Goal: Task Accomplishment & Management: Complete application form

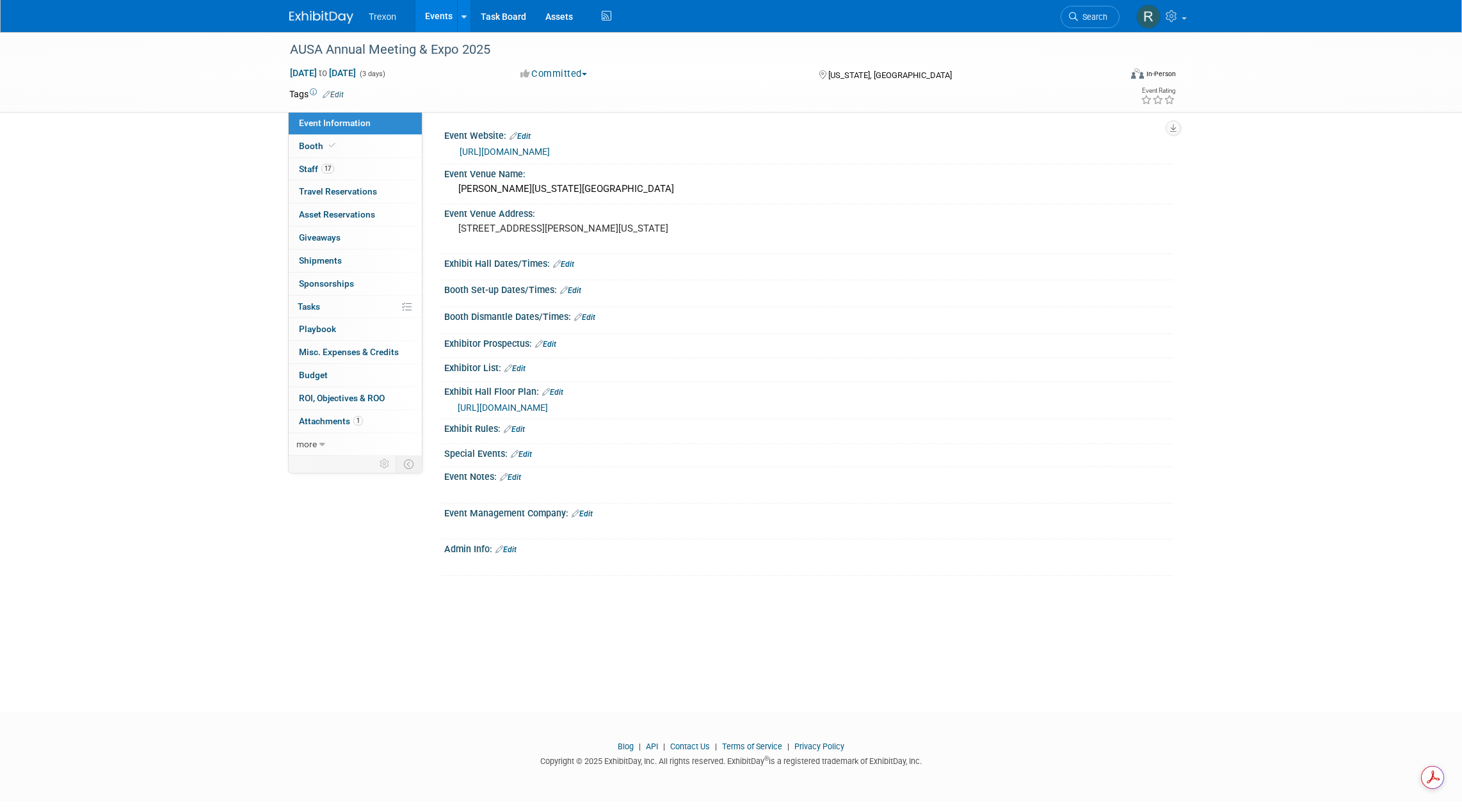
click at [432, 22] on link "Events" at bounding box center [439, 16] width 47 height 32
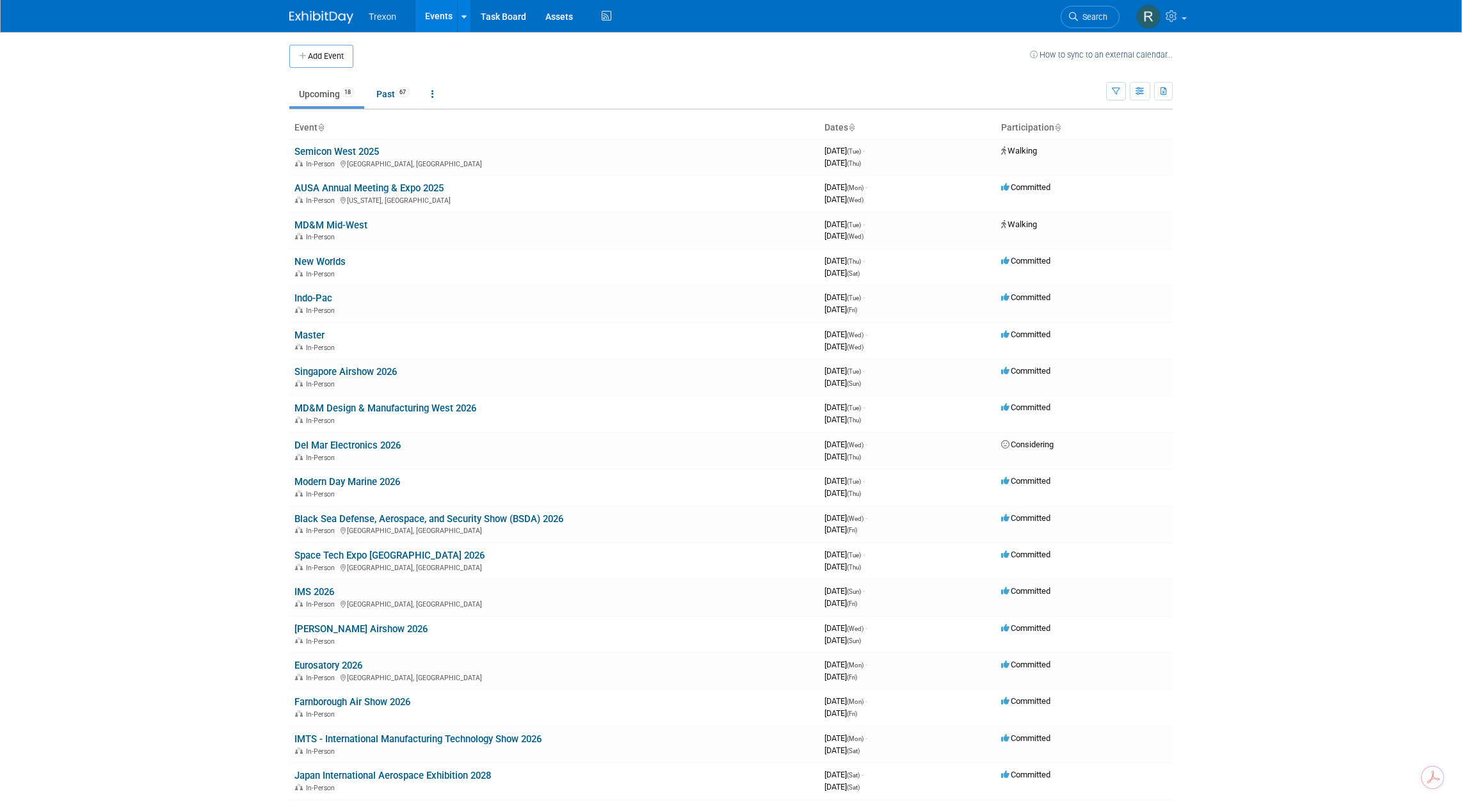
click at [327, 73] on td "Upcoming 18 Past 67 All Events 85 Past and Upcoming Grouped Annually Events gro…" at bounding box center [697, 88] width 817 height 41
click at [321, 57] on button "Add Event" at bounding box center [321, 56] width 64 height 23
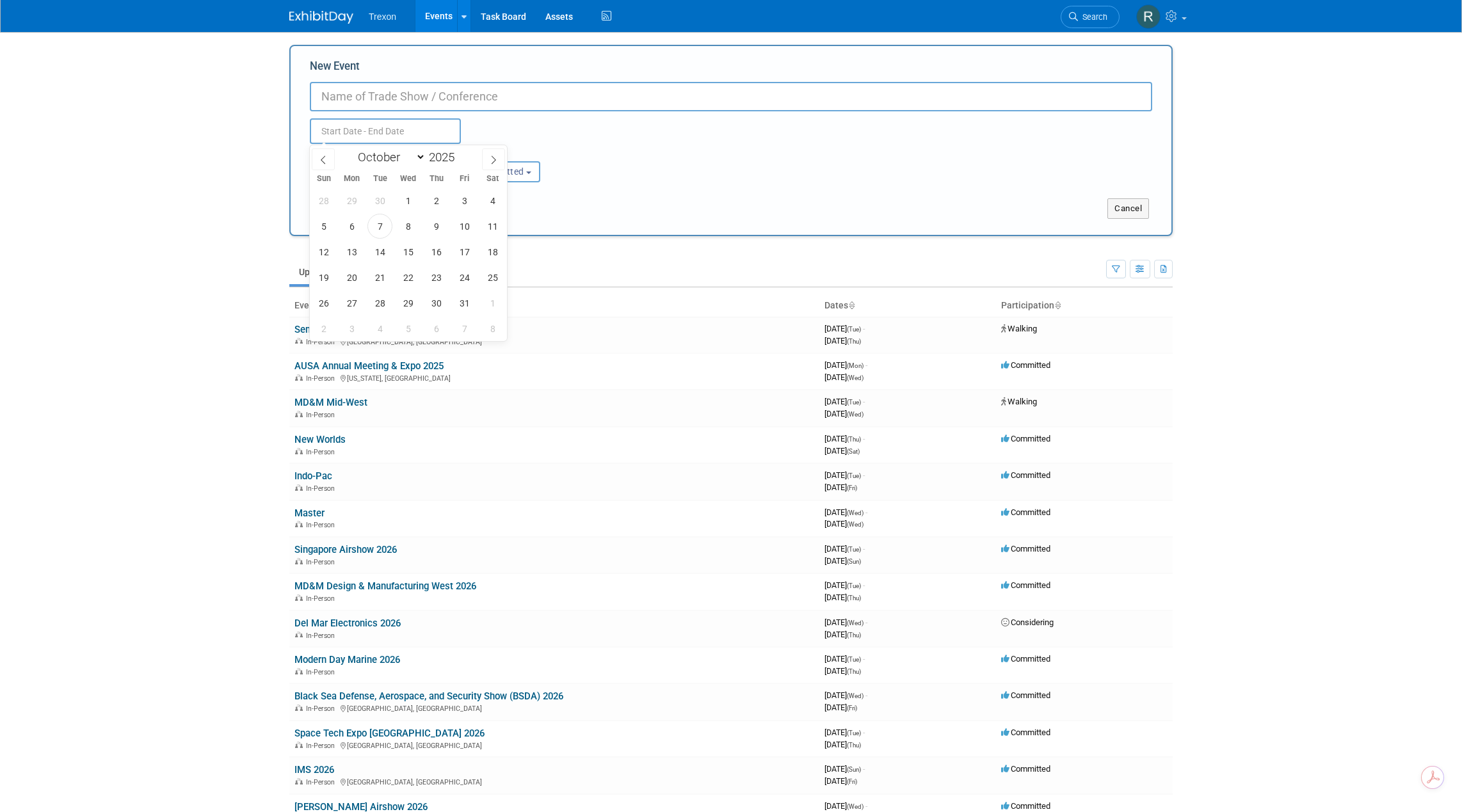
click at [367, 134] on input "text" at bounding box center [385, 131] width 151 height 26
click at [416, 154] on select "January February March April May June July August September October November De…" at bounding box center [388, 158] width 73 height 16
select select "0"
click at [352, 149] on select "January February March April May June July August September October November De…" at bounding box center [388, 158] width 73 height 16
click at [464, 154] on span at bounding box center [459, 153] width 9 height 7
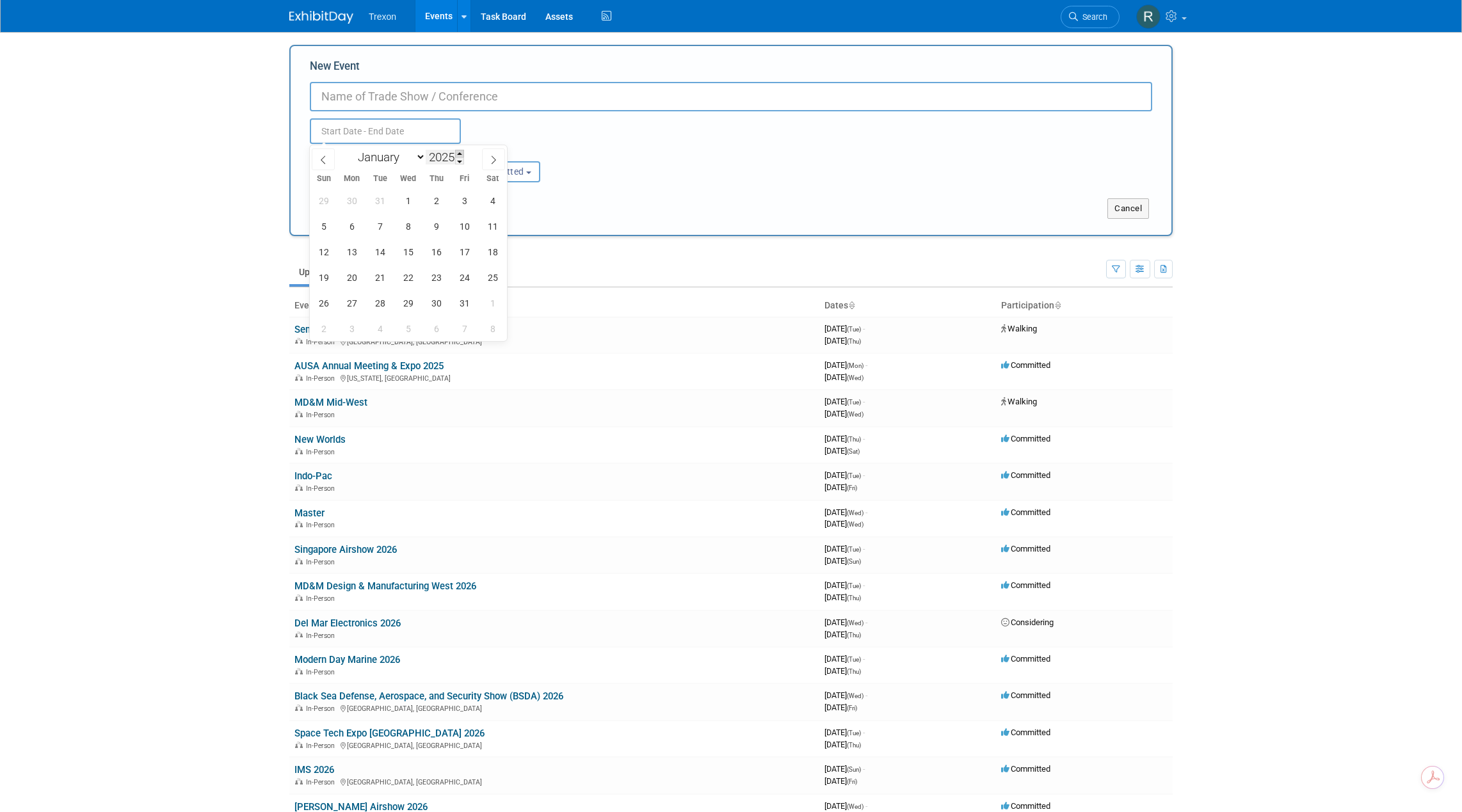
type input "2026"
click at [397, 304] on span "28" at bounding box center [407, 303] width 25 height 25
click at [460, 303] on span "30" at bounding box center [464, 303] width 25 height 25
type input "Jan 28, 2026 to Jan 30, 2026"
click at [409, 99] on input "New Event" at bounding box center [731, 96] width 842 height 29
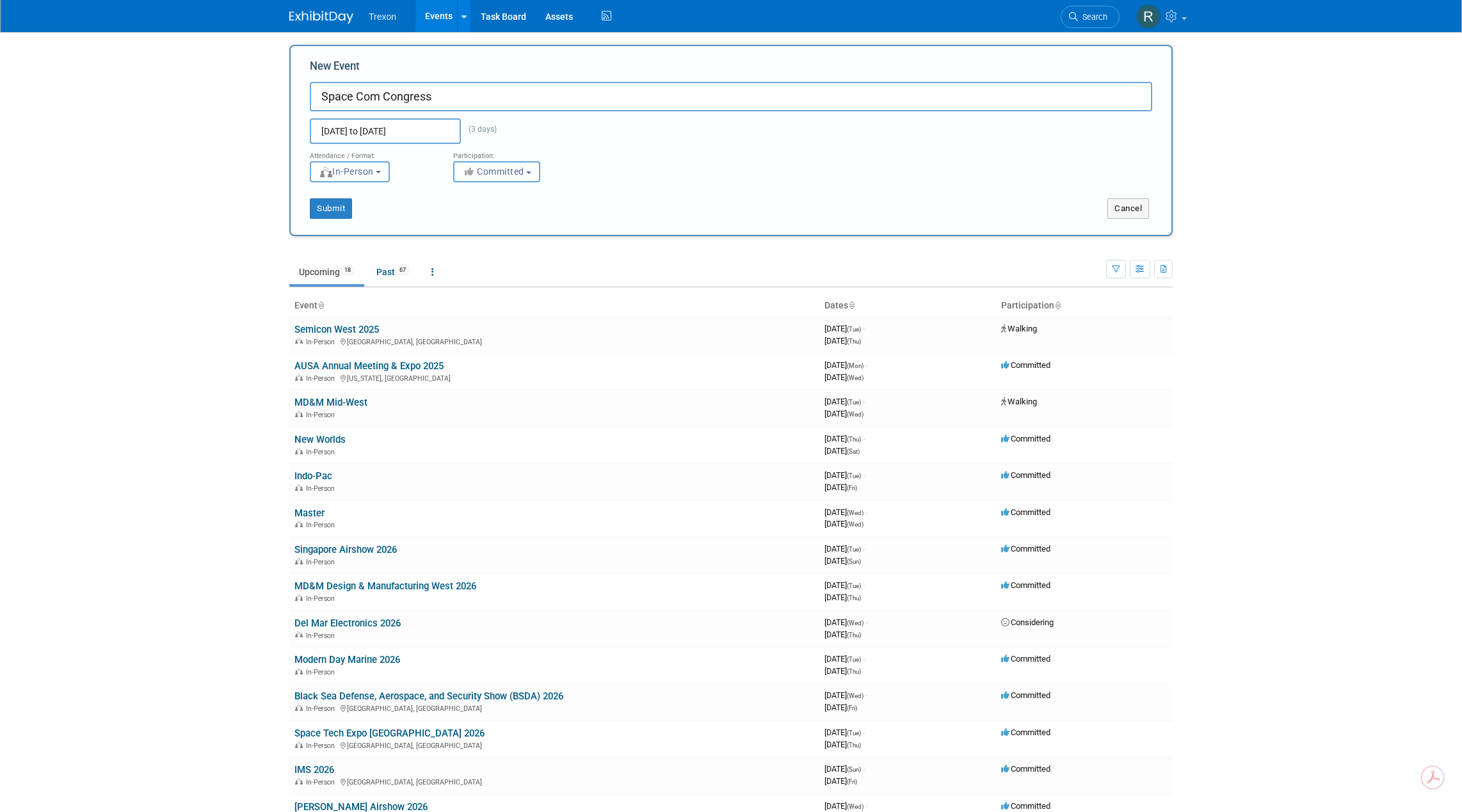
drag, startPoint x: 388, startPoint y: 96, endPoint x: 390, endPoint y: 113, distance: 17.1
click at [388, 96] on input "Space Com Congress" at bounding box center [731, 96] width 842 height 29
drag, startPoint x: 380, startPoint y: 96, endPoint x: 384, endPoint y: 108, distance: 12.6
click at [381, 97] on input "Space Com Congress" at bounding box center [731, 96] width 842 height 29
drag, startPoint x: 354, startPoint y: 97, endPoint x: 361, endPoint y: 122, distance: 26.0
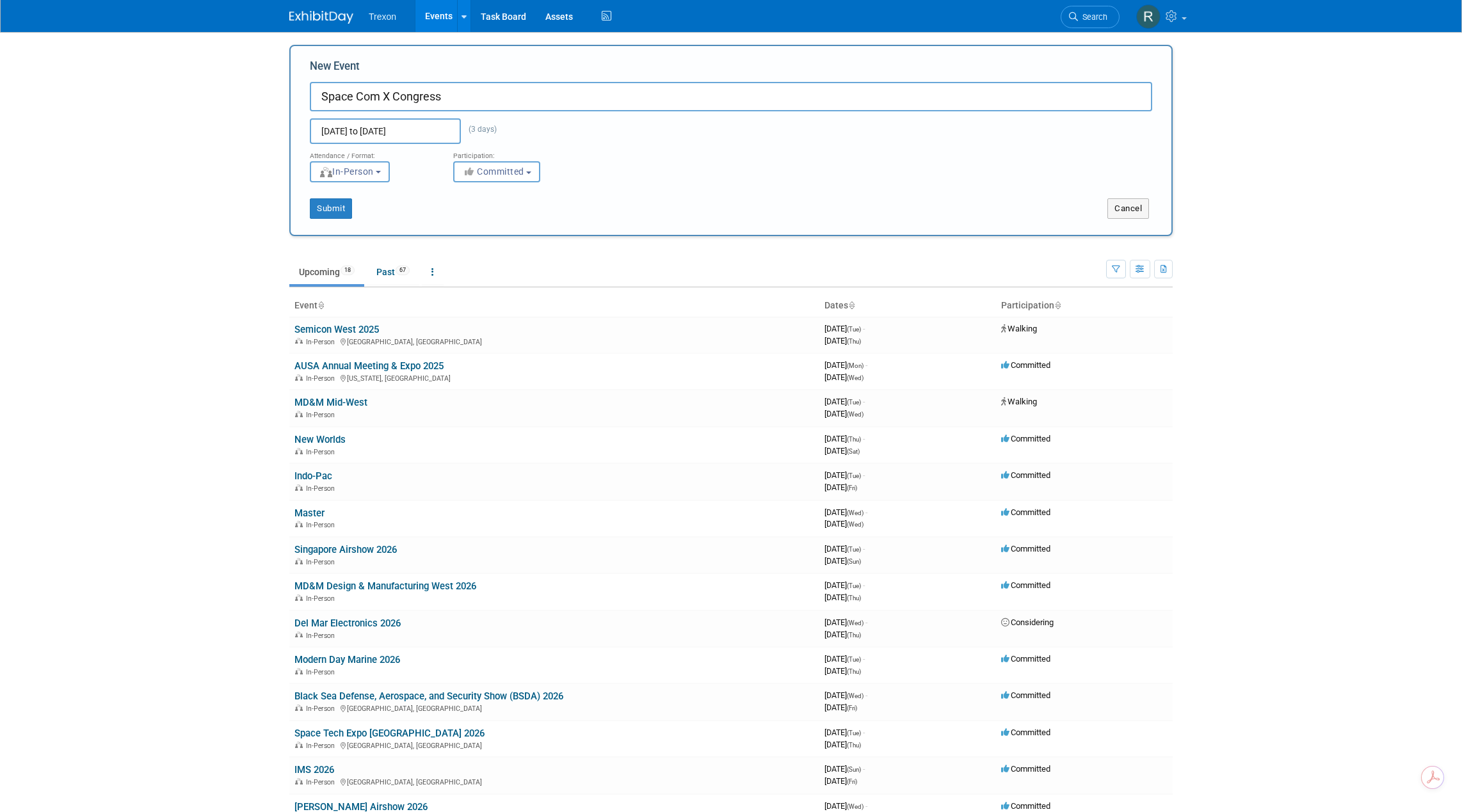
click at [354, 97] on input "Space Com X Congress" at bounding box center [731, 96] width 842 height 29
drag, startPoint x: 359, startPoint y: 100, endPoint x: 363, endPoint y: 128, distance: 28.3
click at [359, 105] on input "Space Com X Congress" at bounding box center [731, 96] width 842 height 29
click at [362, 109] on input "Space Com X Congress" at bounding box center [731, 96] width 842 height 29
drag, startPoint x: 361, startPoint y: 96, endPoint x: 361, endPoint y: 112, distance: 16.0
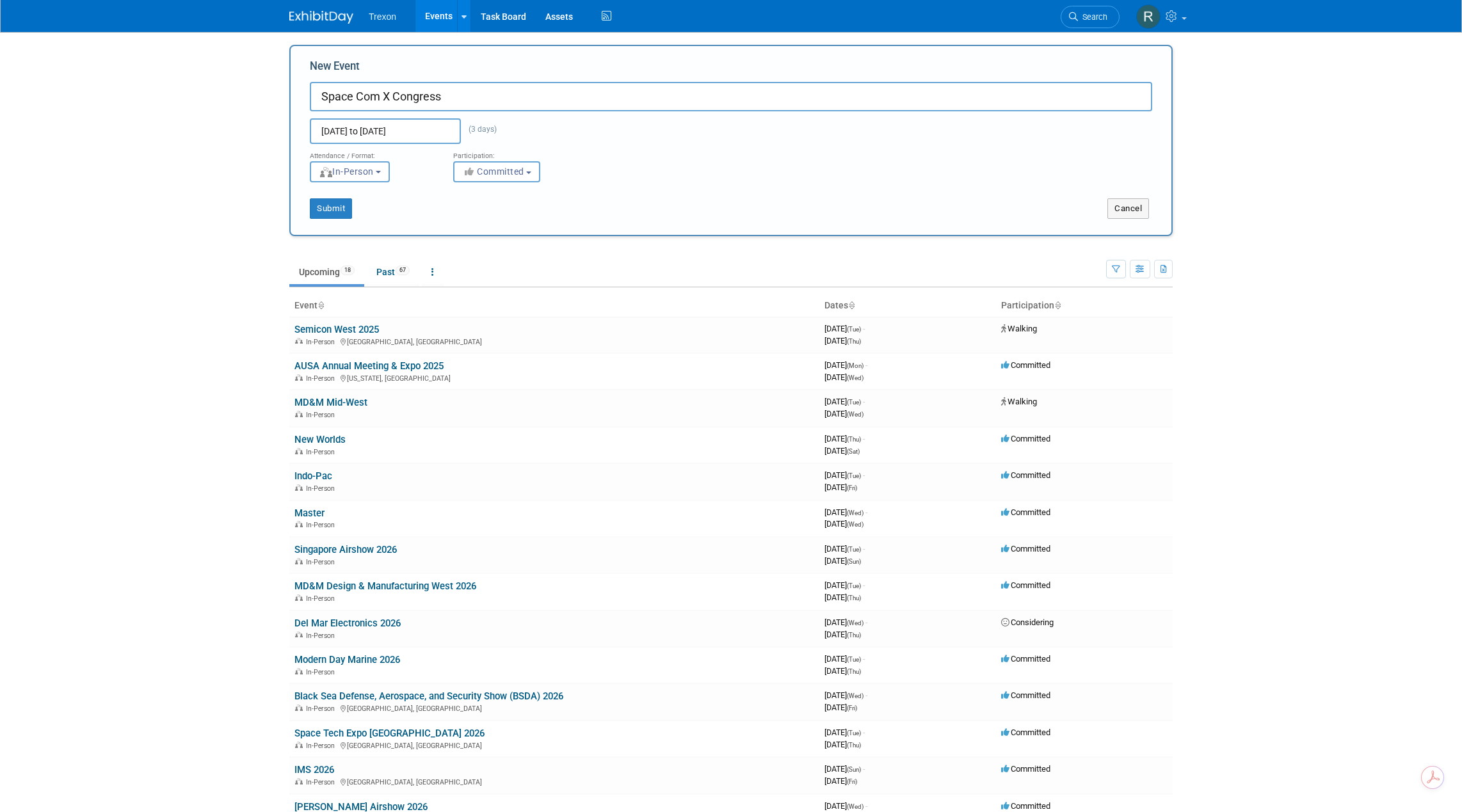
click at [361, 98] on input "Space Com X Congress" at bounding box center [731, 96] width 842 height 29
drag, startPoint x: 354, startPoint y: 94, endPoint x: 354, endPoint y: 102, distance: 8.0
click at [353, 94] on input "Space Com X Congress" at bounding box center [731, 96] width 842 height 29
drag, startPoint x: 357, startPoint y: 98, endPoint x: 369, endPoint y: 117, distance: 22.5
click at [357, 98] on input "Space Com X Congress" at bounding box center [731, 96] width 842 height 29
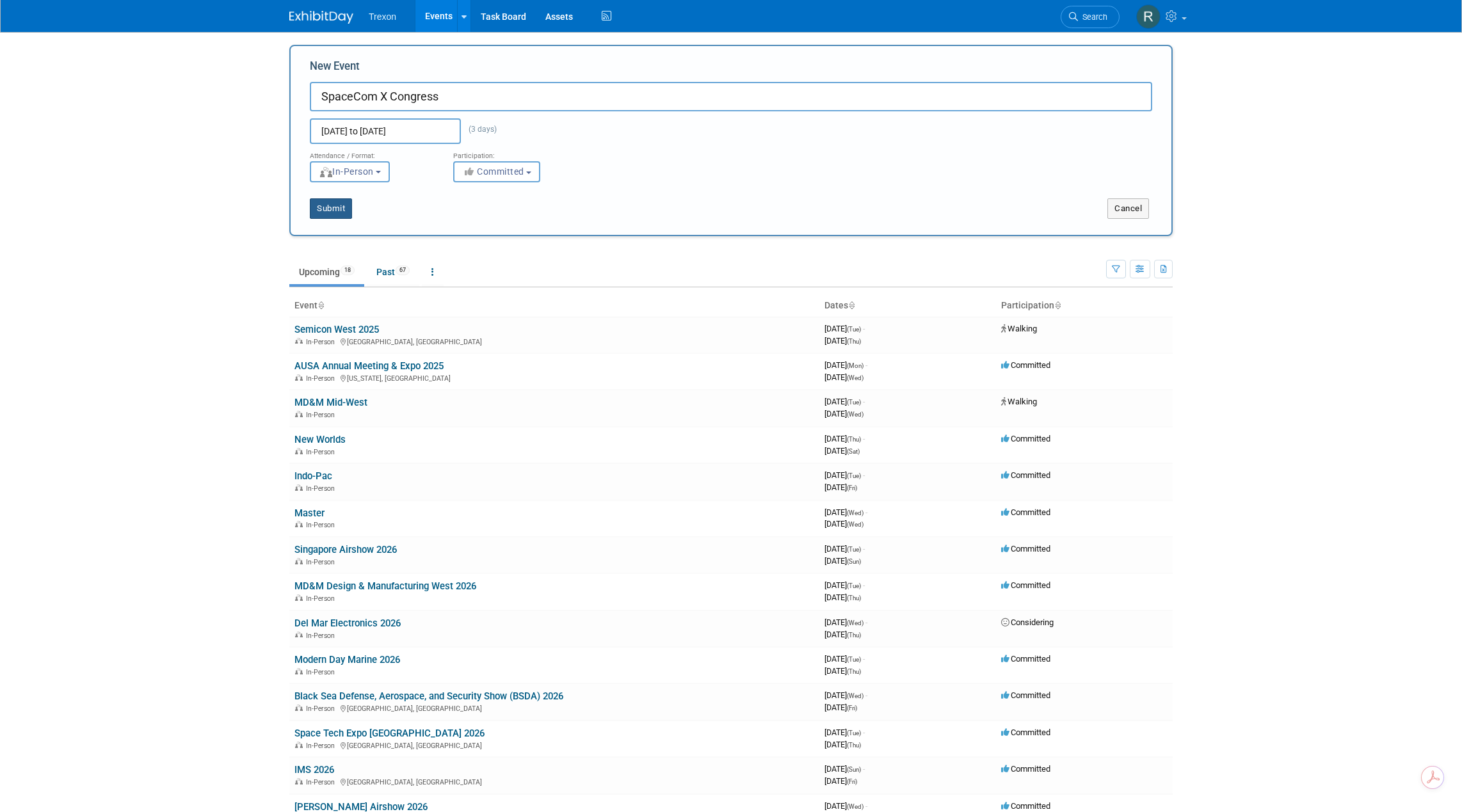
type input "SpaceCom X Congress"
click at [350, 215] on button "Submit" at bounding box center [331, 208] width 42 height 20
type input "S"
type input "p"
type input "Space Com"
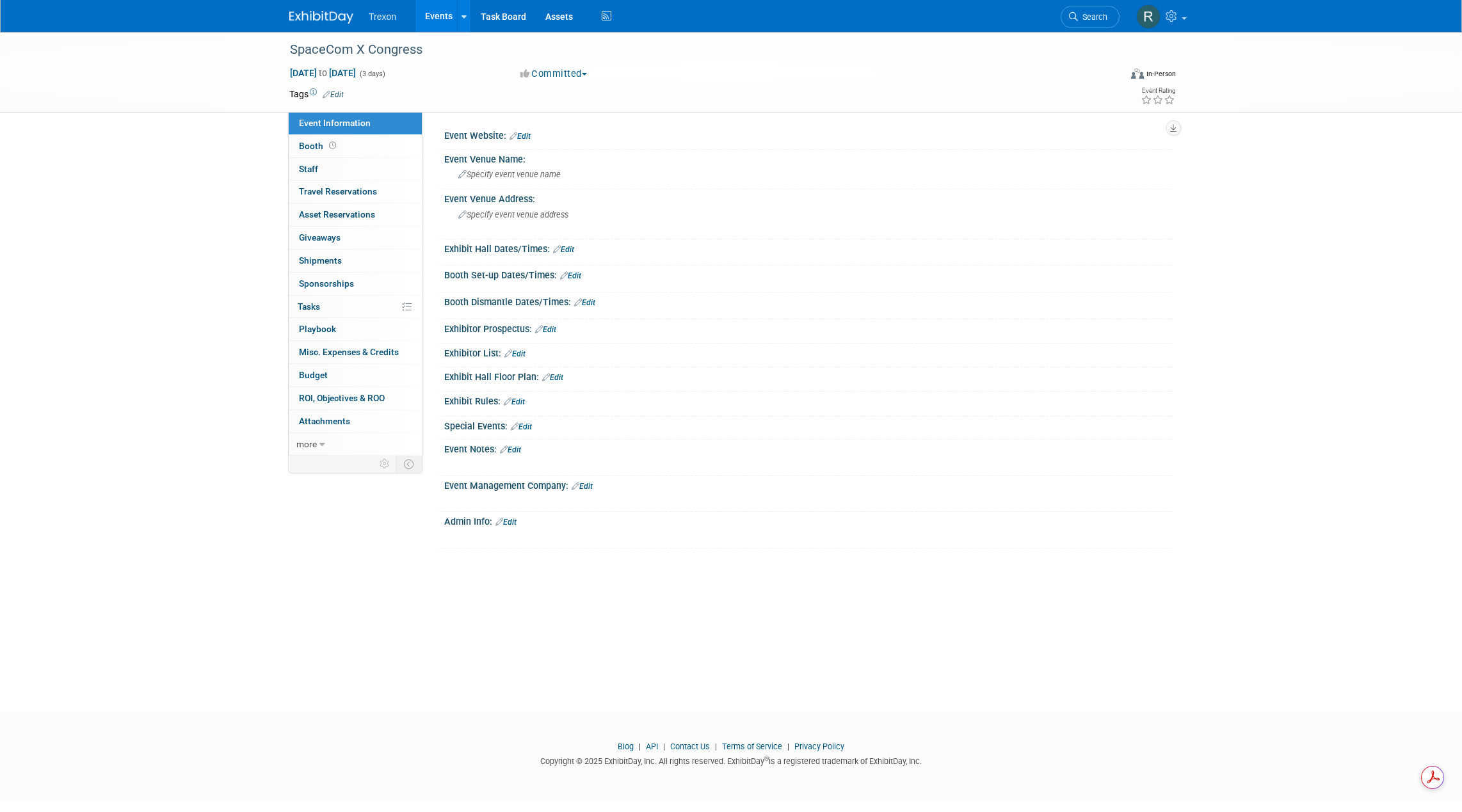
click at [587, 77] on button "Committed" at bounding box center [554, 74] width 76 height 14
click at [585, 113] on link "Considering" at bounding box center [567, 113] width 101 height 18
click at [439, 21] on link "Events" at bounding box center [439, 16] width 47 height 32
